Goal: Information Seeking & Learning: Learn about a topic

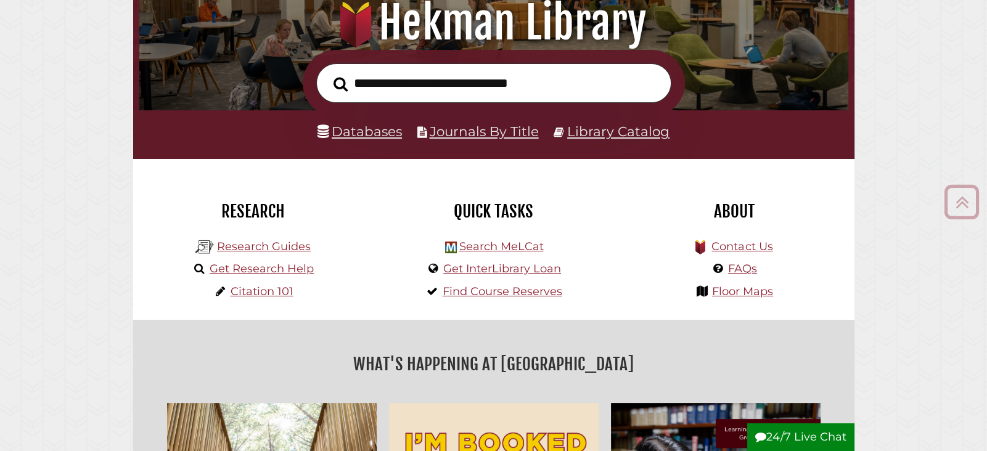
scroll to position [170, 0]
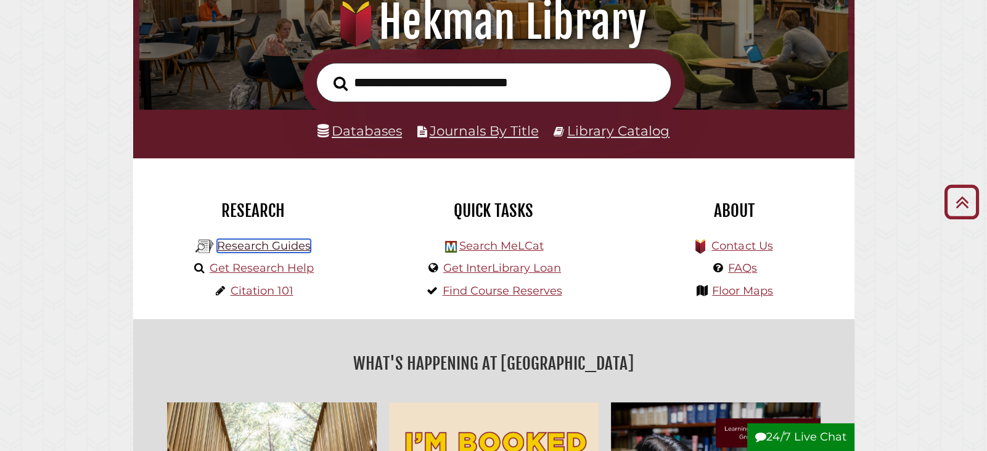
click at [274, 248] on link "Research Guides" at bounding box center [264, 246] width 94 height 14
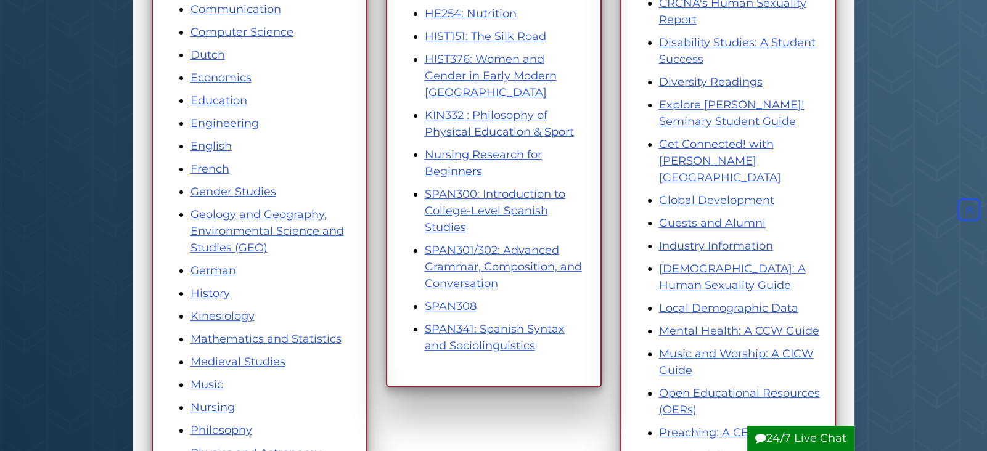
scroll to position [413, 0]
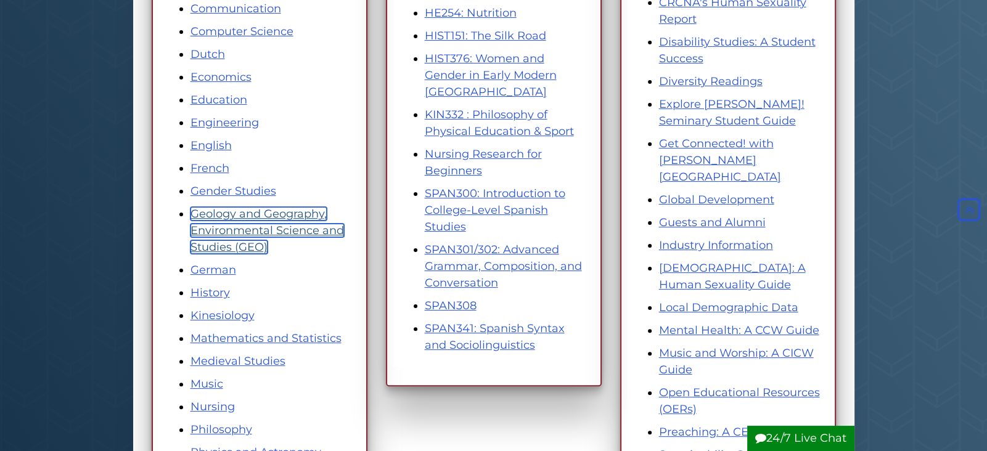
click at [279, 224] on link "Geology and Geography, Environmental Science and Studies (GEO)" at bounding box center [268, 230] width 154 height 47
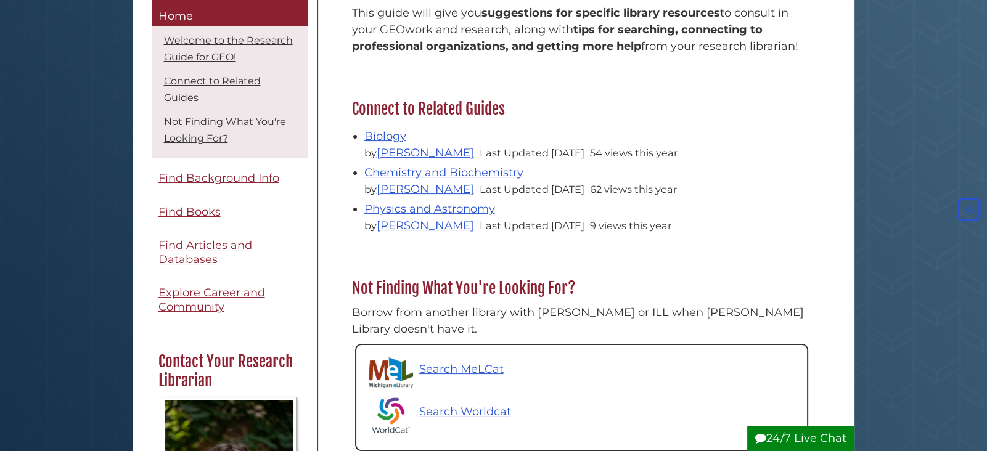
scroll to position [376, 0]
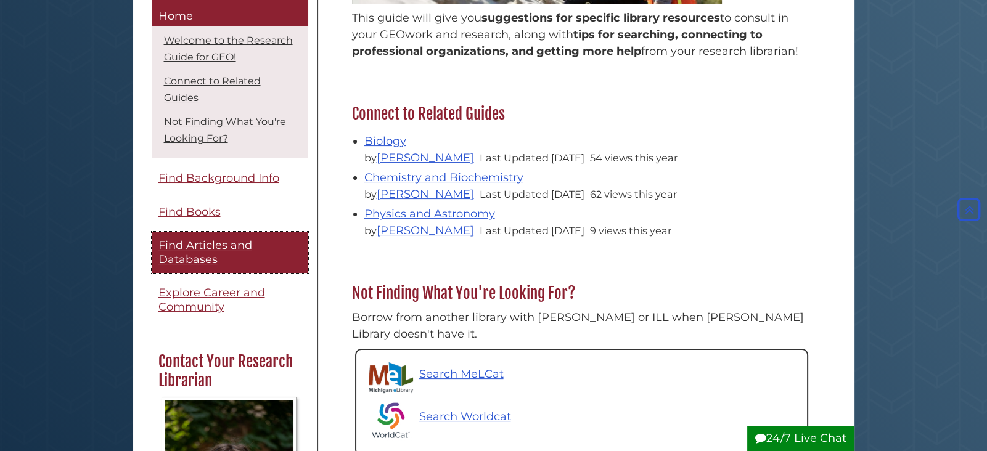
click at [202, 239] on span "Find Articles and Databases" at bounding box center [205, 253] width 94 height 28
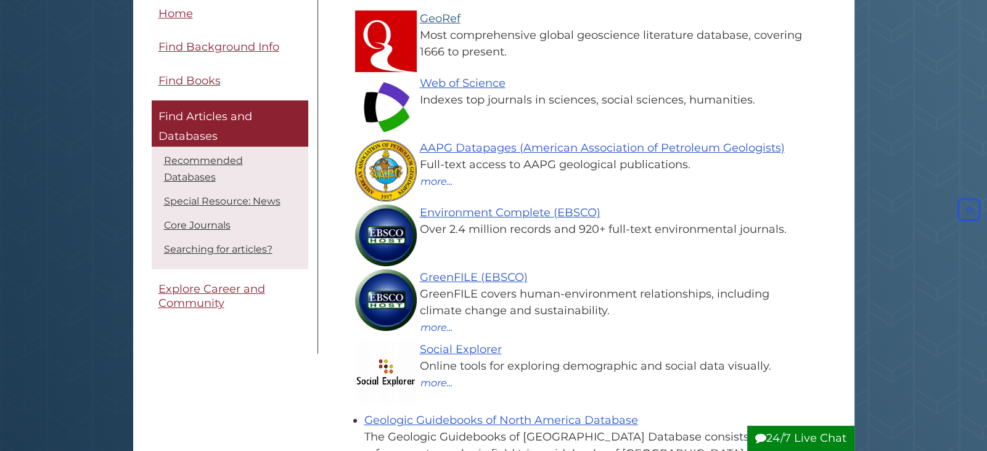
scroll to position [236, 0]
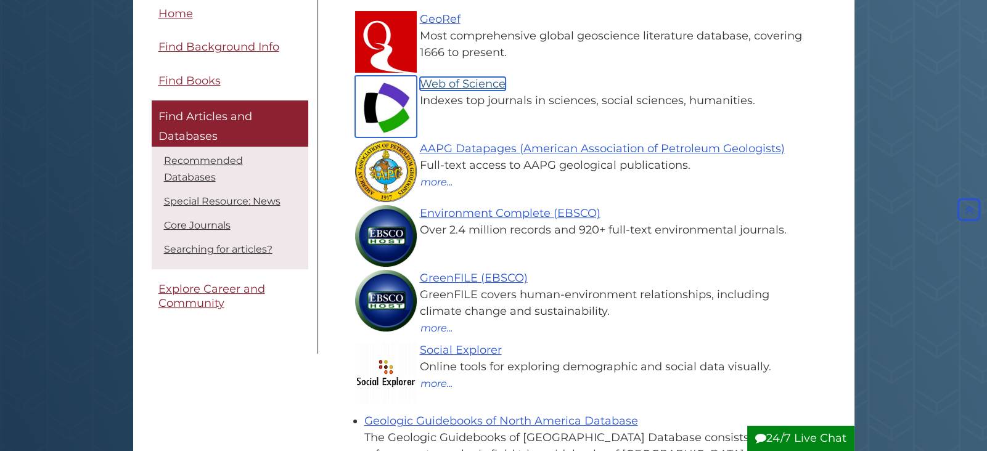
click at [468, 88] on link "Web of Science" at bounding box center [463, 84] width 86 height 14
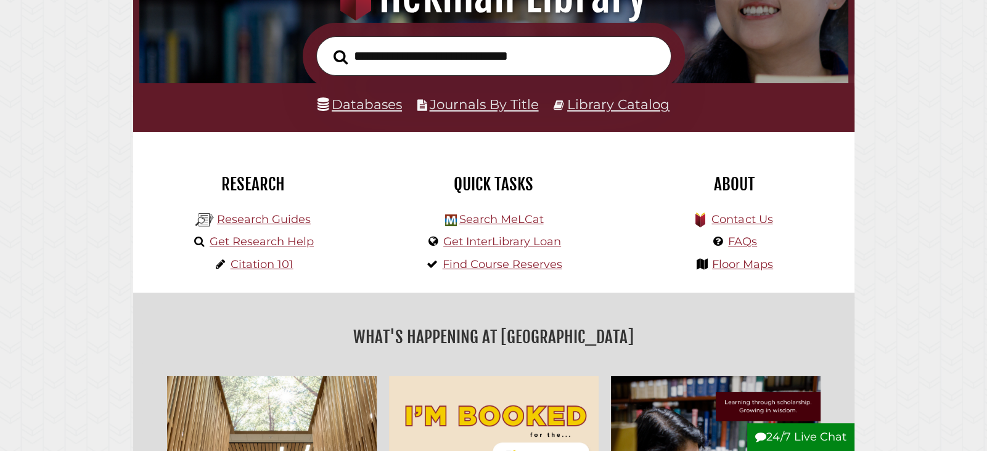
scroll to position [234, 703]
click at [270, 220] on link "Research Guides" at bounding box center [264, 220] width 94 height 14
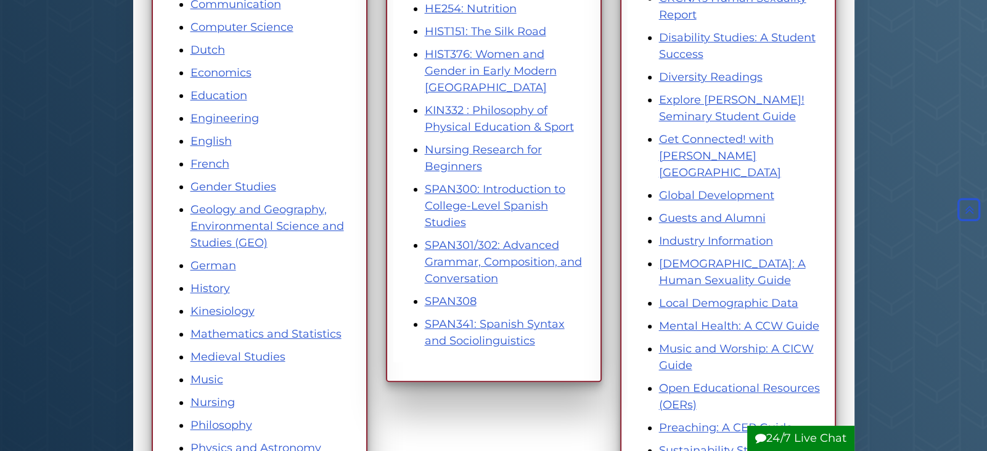
scroll to position [417, 0]
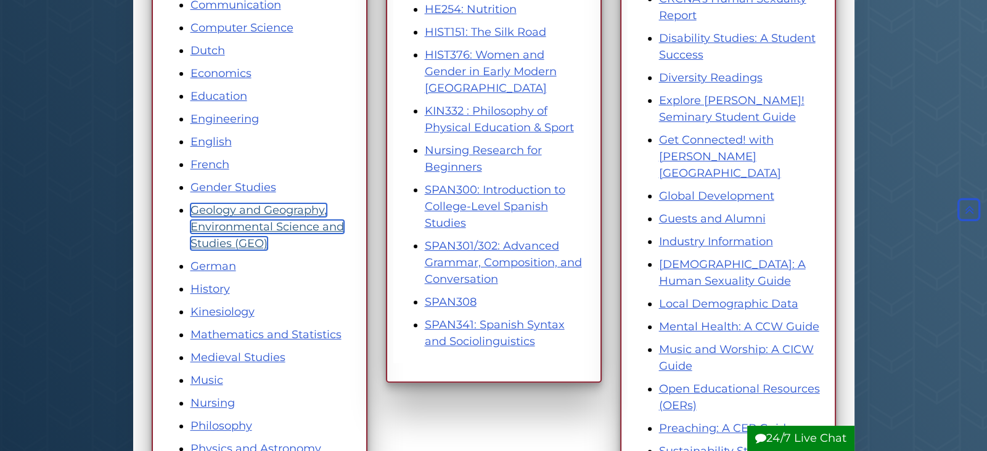
click at [258, 227] on link "Geology and Geography, Environmental Science and Studies (GEO)" at bounding box center [268, 226] width 154 height 47
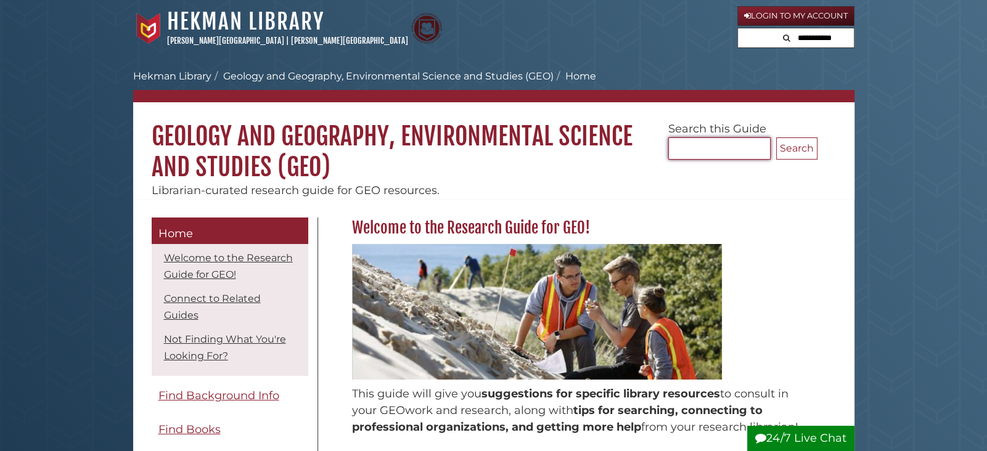
click at [723, 146] on input "Search..." at bounding box center [719, 148] width 102 height 22
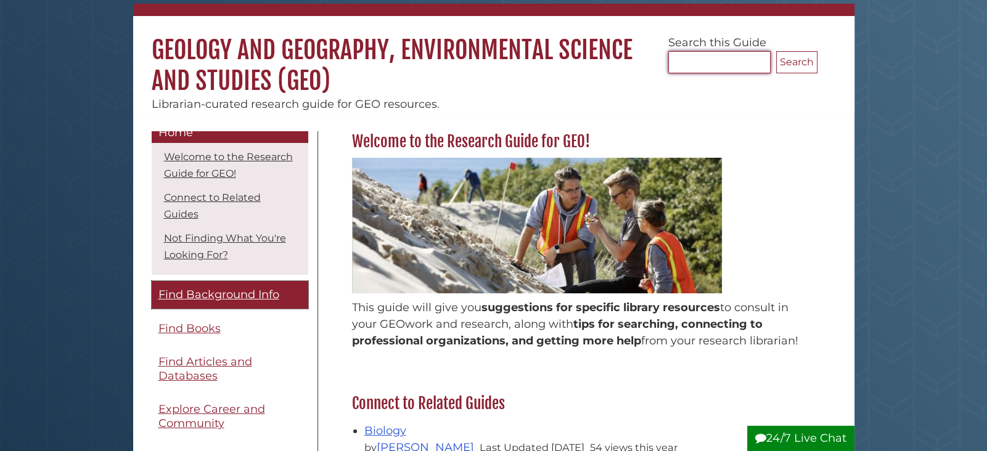
scroll to position [104, 0]
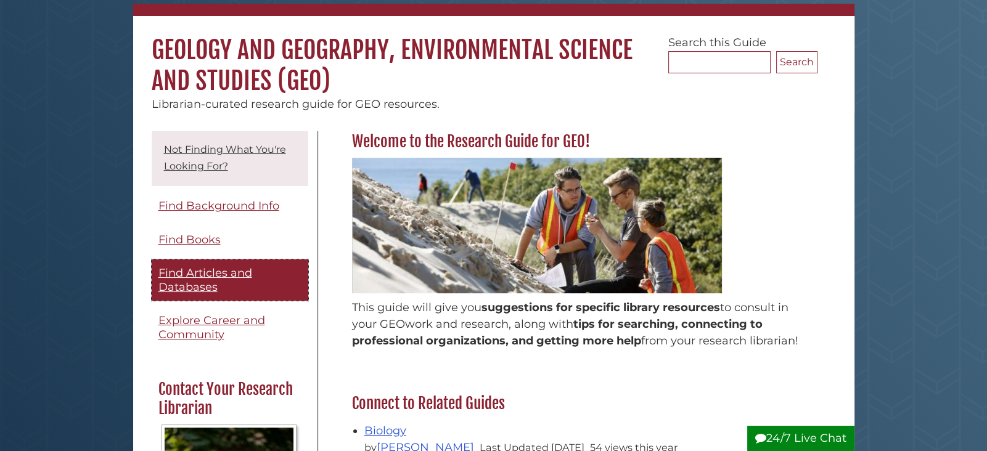
click at [218, 266] on span "Find Articles and Databases" at bounding box center [205, 280] width 94 height 28
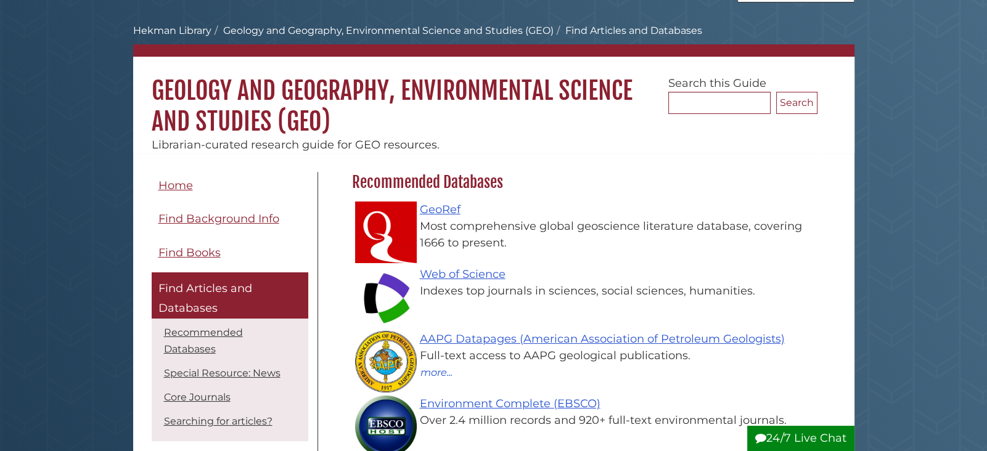
scroll to position [45, 0]
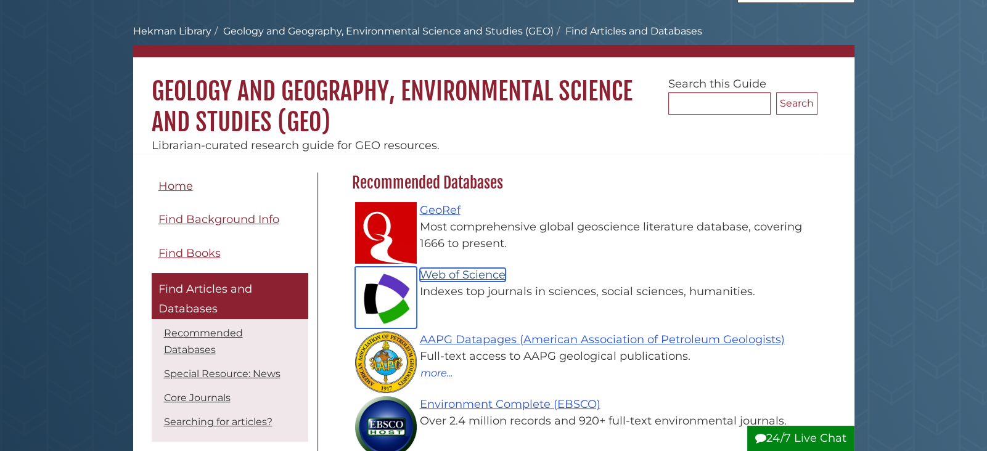
click at [483, 276] on link "Web of Science" at bounding box center [463, 275] width 86 height 14
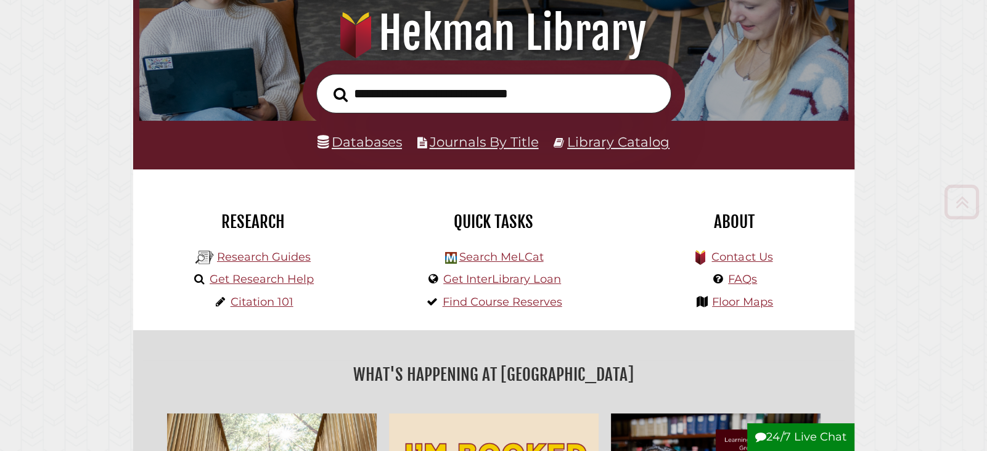
scroll to position [178, 0]
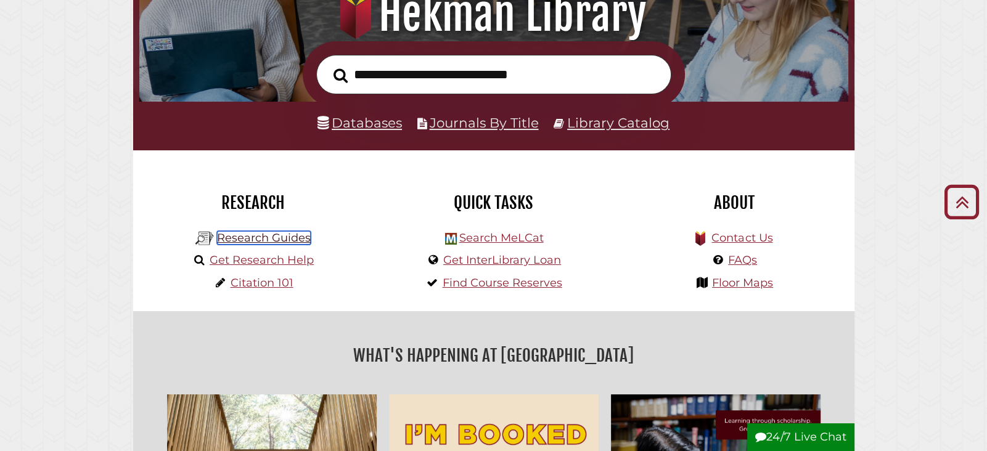
click at [258, 236] on link "Research Guides" at bounding box center [264, 238] width 94 height 14
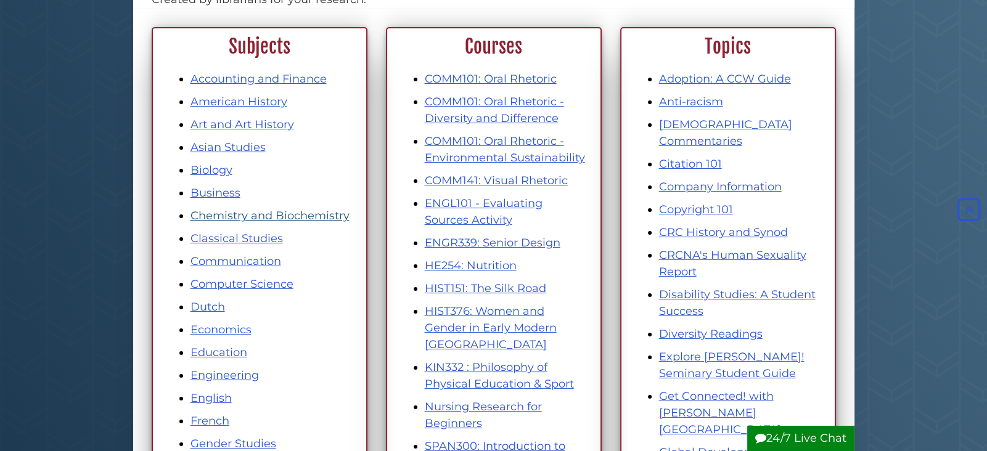
scroll to position [155, 0]
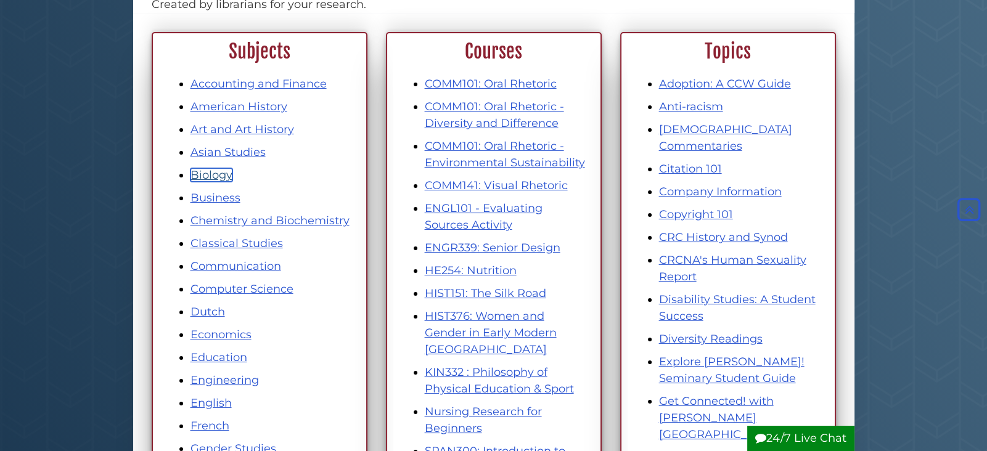
click at [211, 176] on link "Biology" at bounding box center [212, 175] width 42 height 14
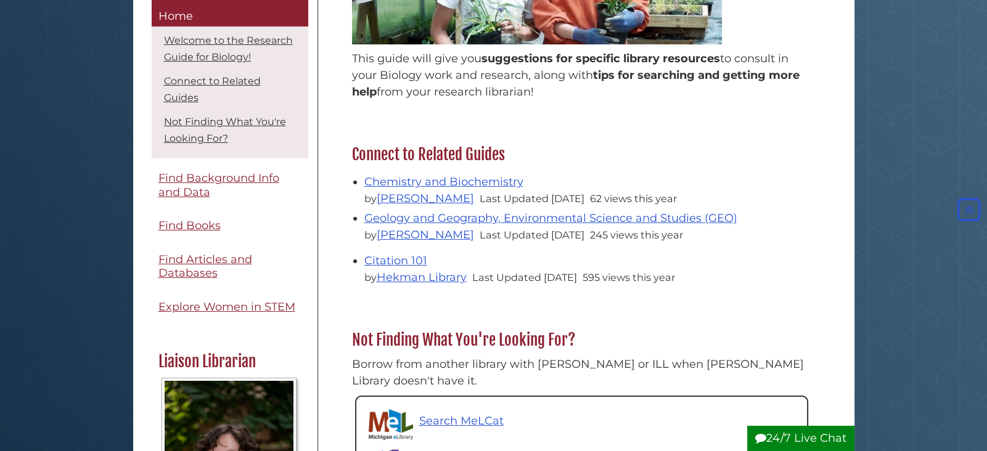
scroll to position [318, 0]
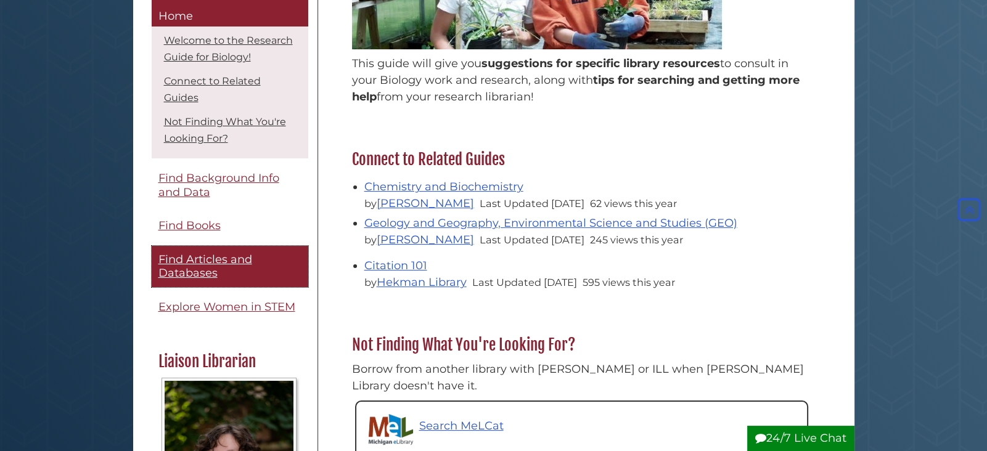
click at [203, 257] on span "Find Articles and Databases" at bounding box center [205, 267] width 94 height 28
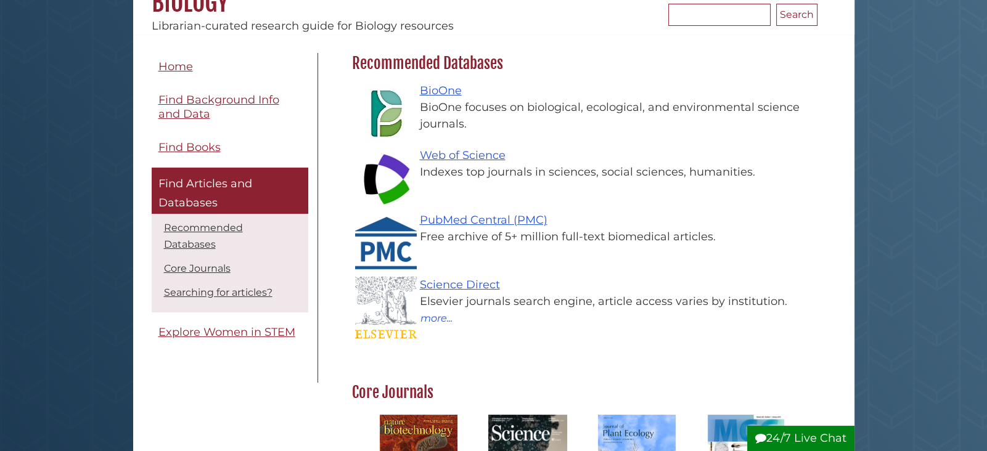
scroll to position [138, 0]
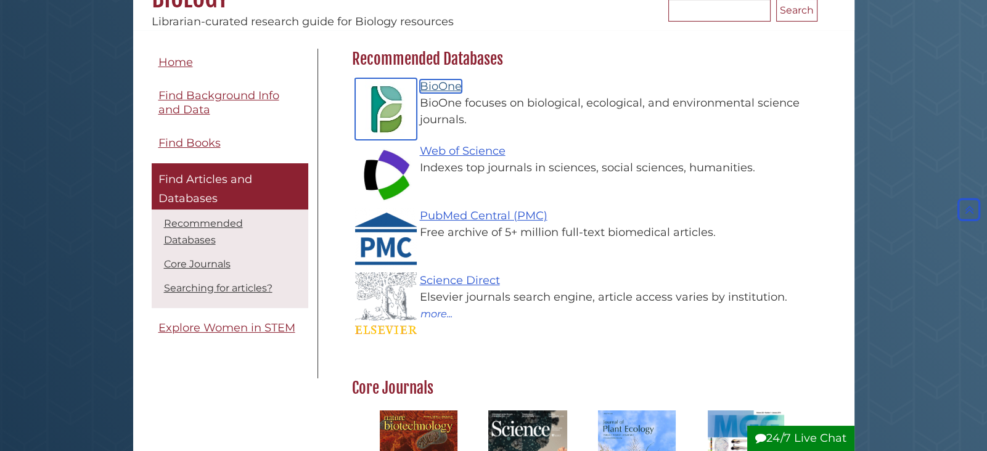
click at [443, 84] on link "BioOne" at bounding box center [441, 87] width 42 height 14
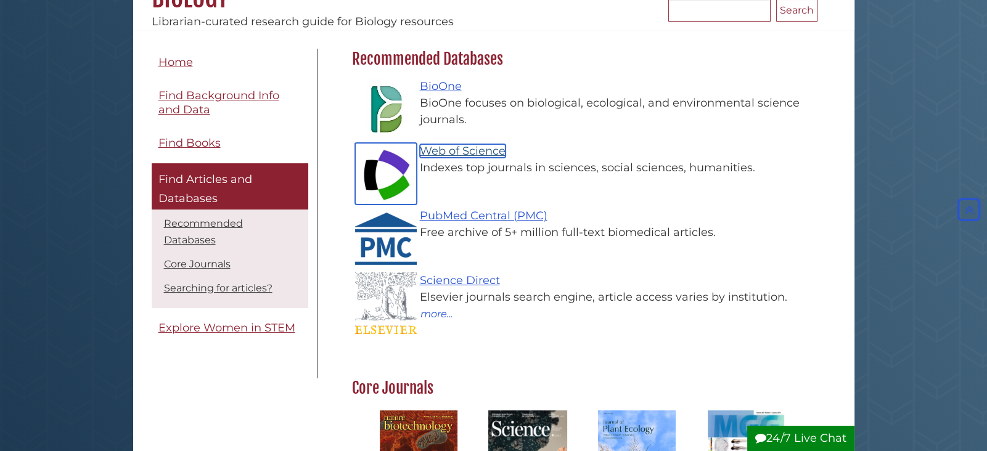
click at [477, 150] on link "Web of Science" at bounding box center [463, 151] width 86 height 14
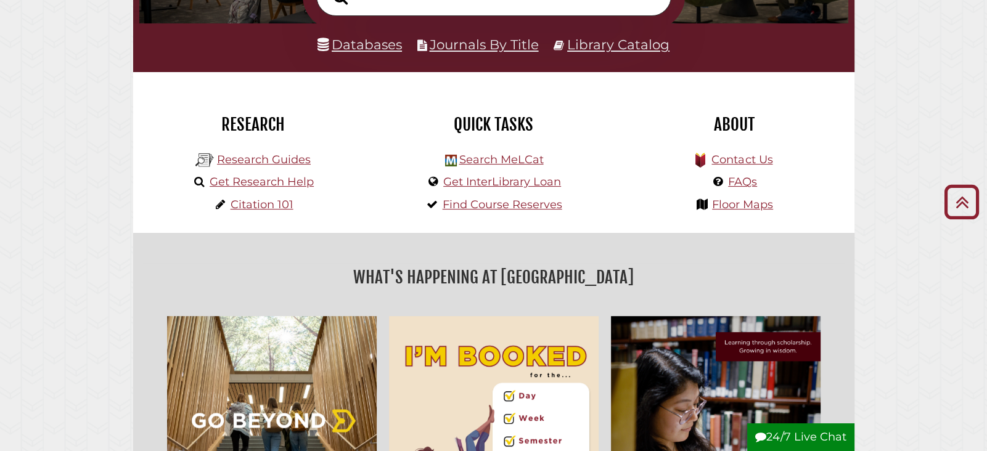
scroll to position [257, 0]
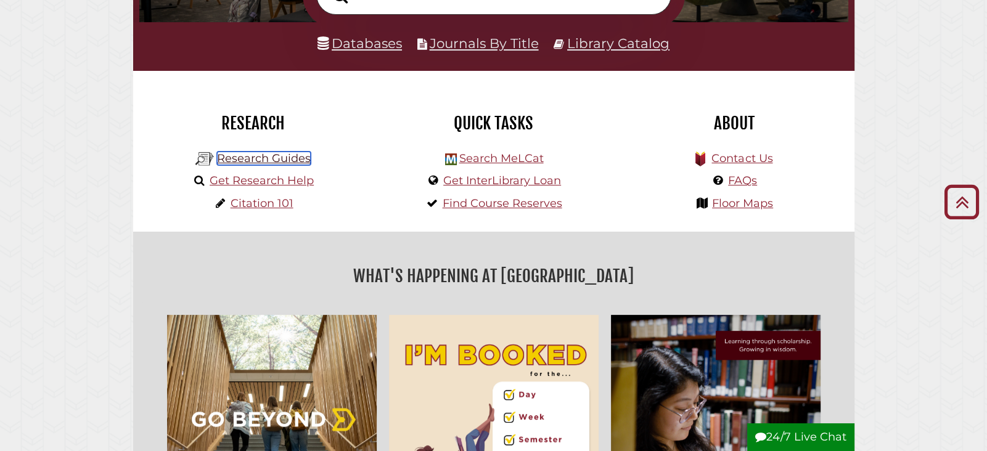
click at [279, 157] on link "Research Guides" at bounding box center [264, 159] width 94 height 14
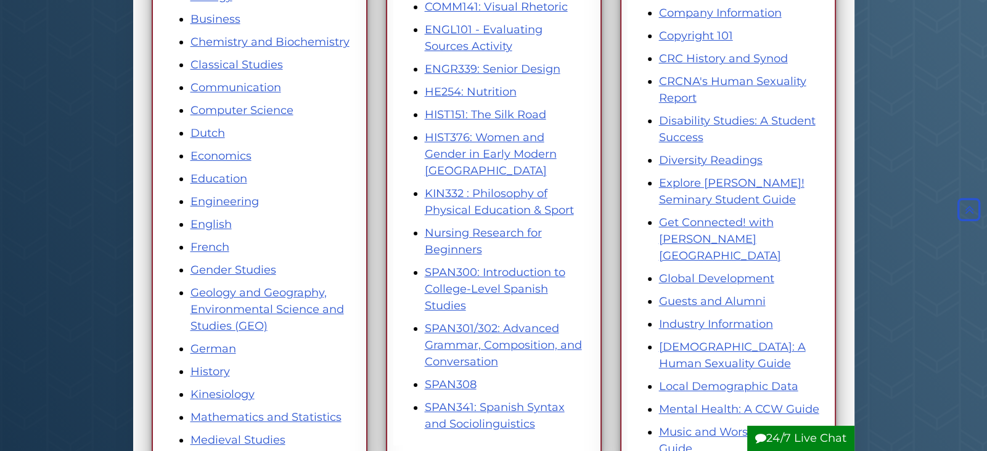
scroll to position [340, 0]
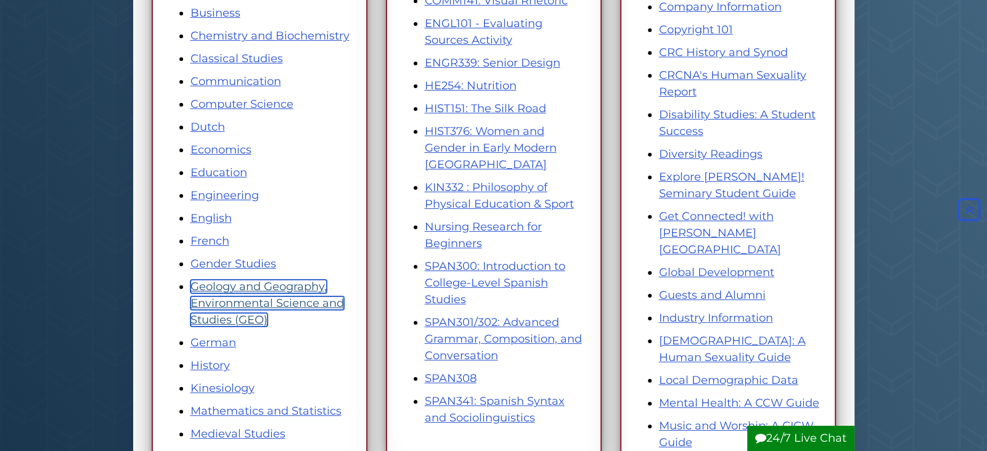
click at [289, 297] on link "Geology and Geography, Environmental Science and Studies (GEO)" at bounding box center [268, 303] width 154 height 47
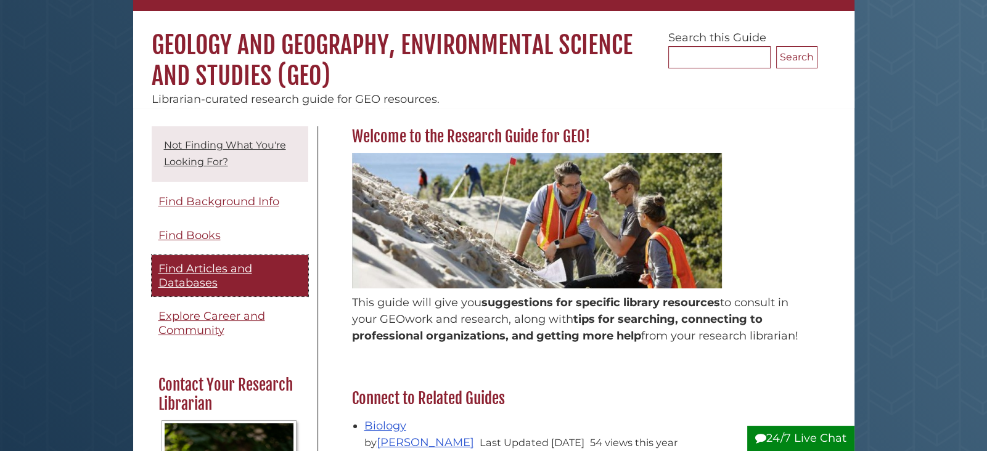
scroll to position [107, 0]
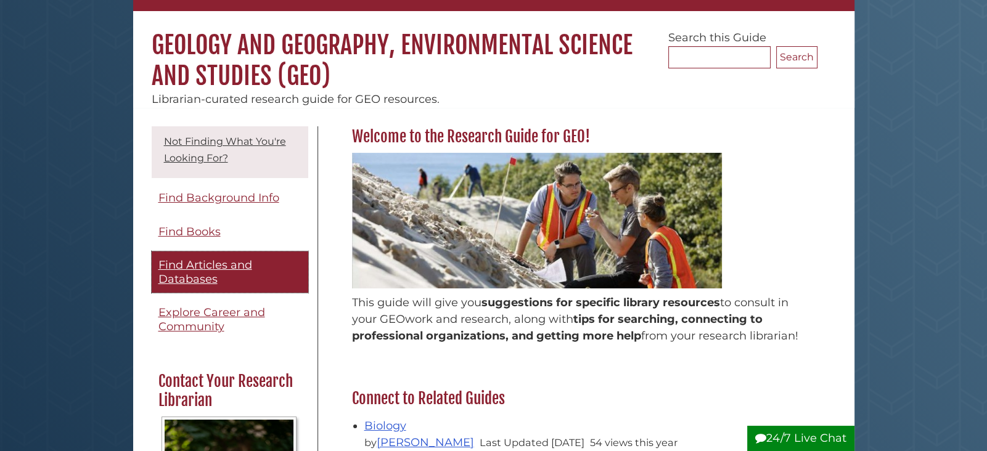
click at [198, 258] on span "Find Articles and Databases" at bounding box center [205, 272] width 94 height 28
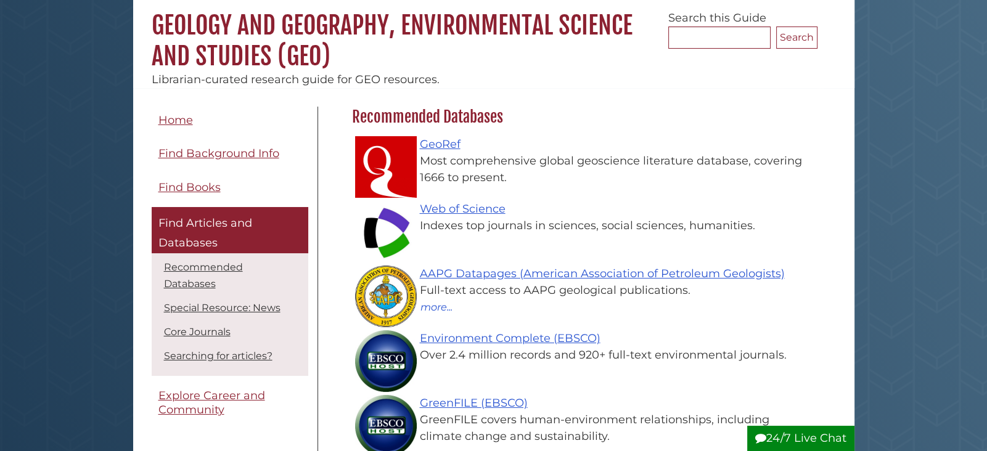
scroll to position [112, 0]
click at [451, 143] on link "GeoRef" at bounding box center [440, 144] width 41 height 14
